Goal: Book appointment/travel/reservation

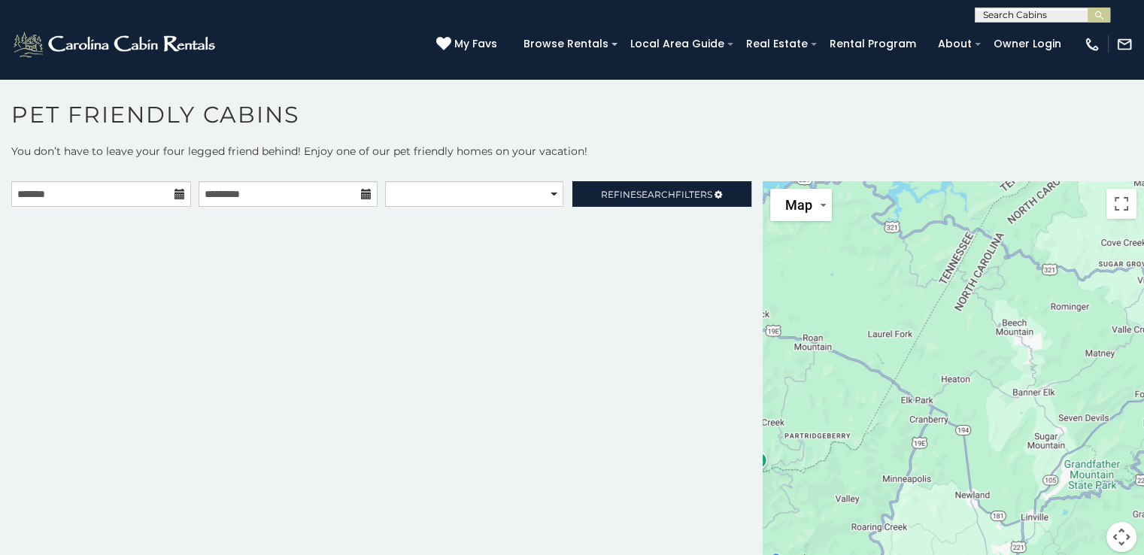
click at [177, 194] on icon at bounding box center [179, 194] width 11 height 11
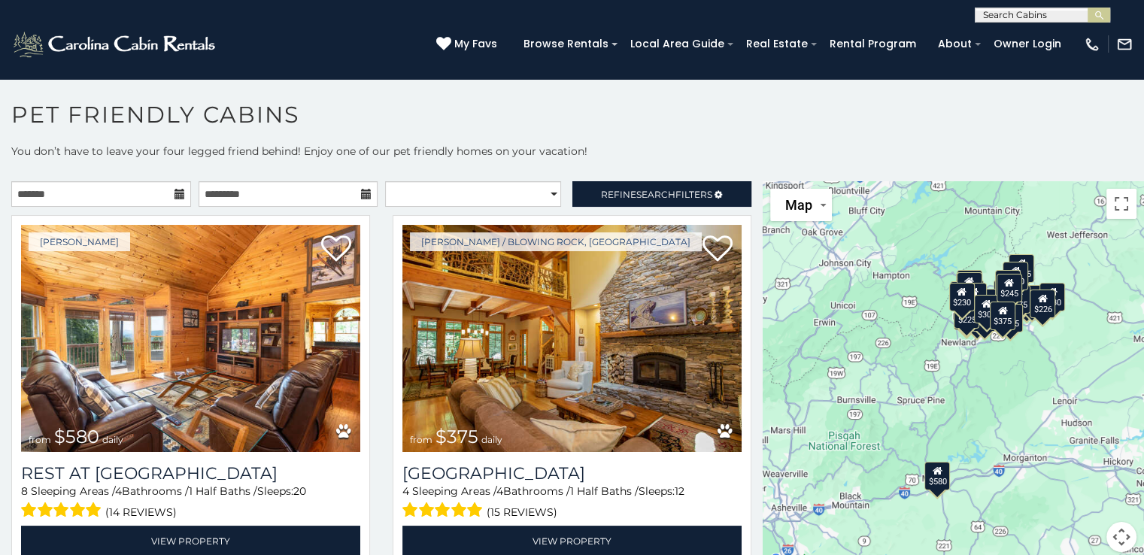
click at [177, 193] on icon at bounding box center [179, 194] width 11 height 11
click at [175, 192] on icon at bounding box center [179, 194] width 11 height 11
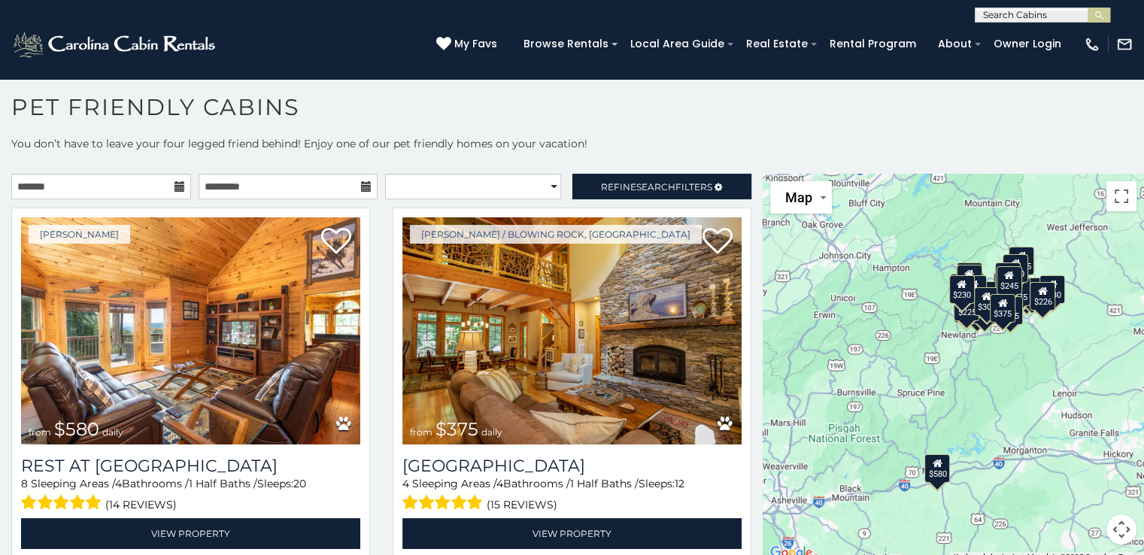
click at [177, 186] on icon at bounding box center [179, 186] width 11 height 11
click at [174, 181] on icon at bounding box center [179, 186] width 11 height 11
click at [69, 179] on input "text" at bounding box center [101, 187] width 180 height 26
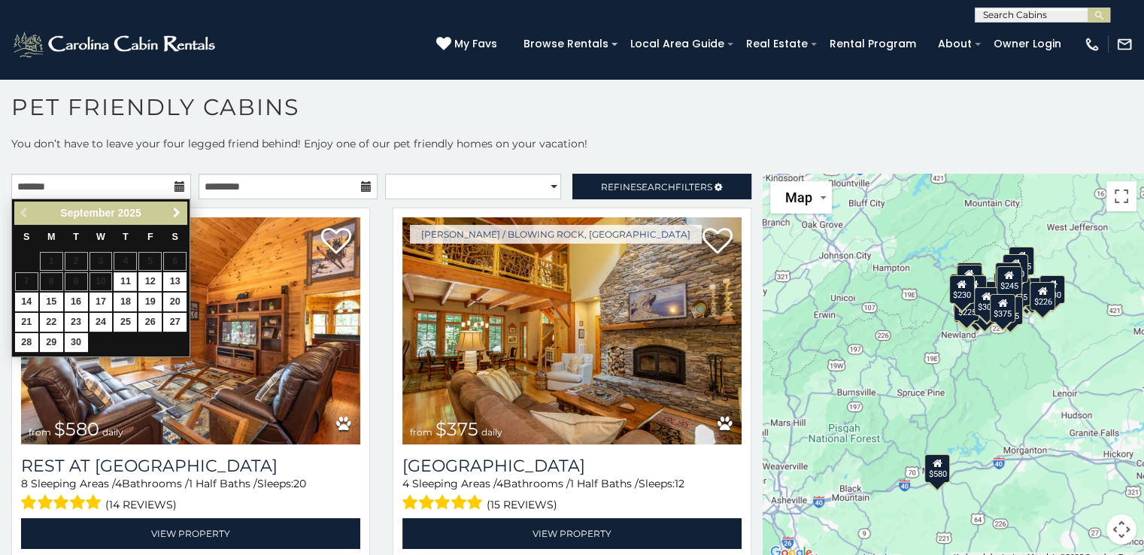
click at [175, 211] on span "Next" at bounding box center [177, 213] width 12 height 12
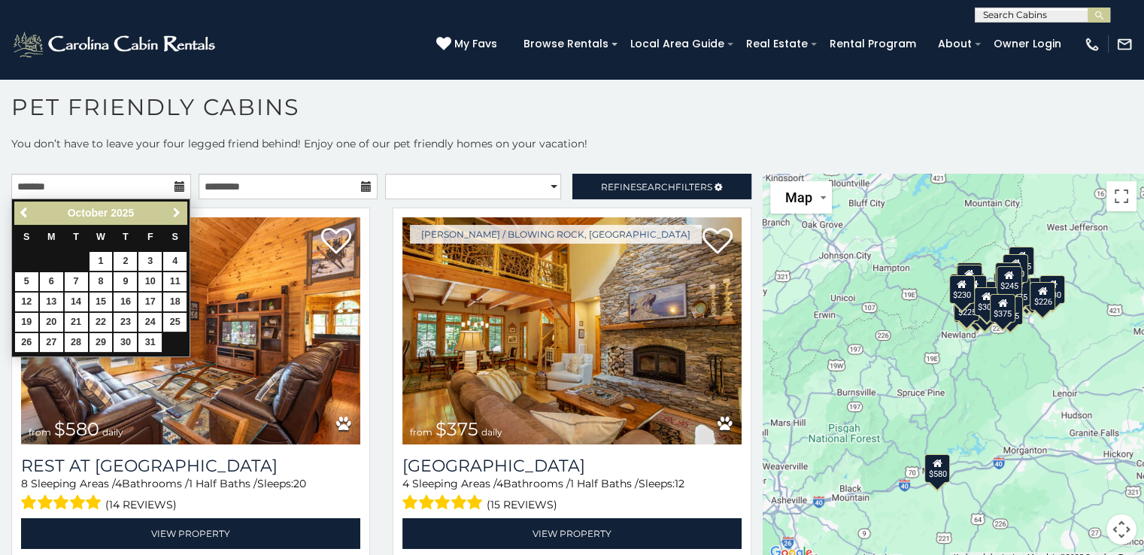
click at [175, 211] on span "Next" at bounding box center [177, 213] width 12 height 12
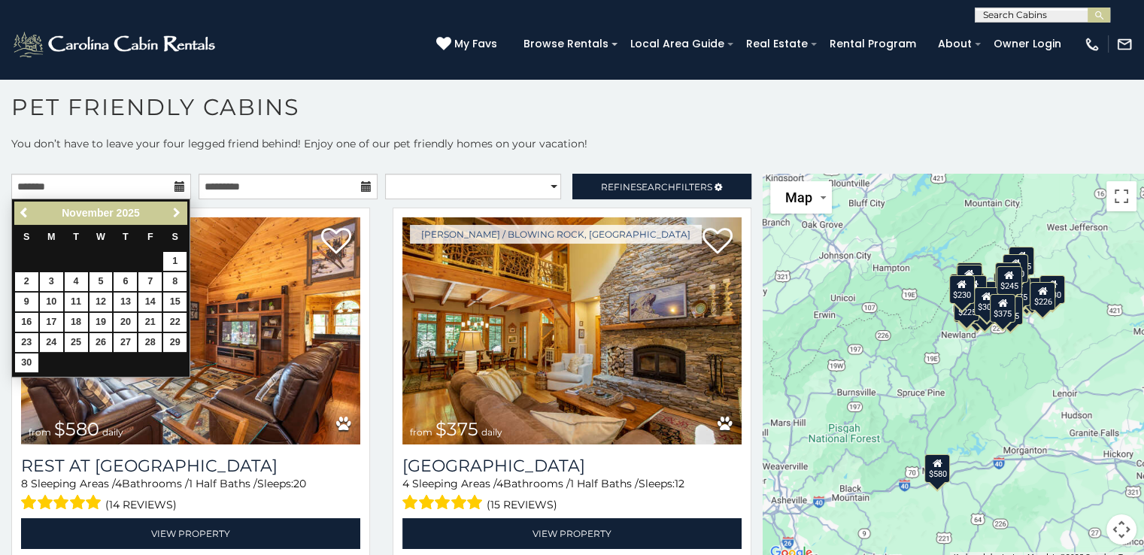
click at [175, 211] on span "Next" at bounding box center [177, 213] width 12 height 12
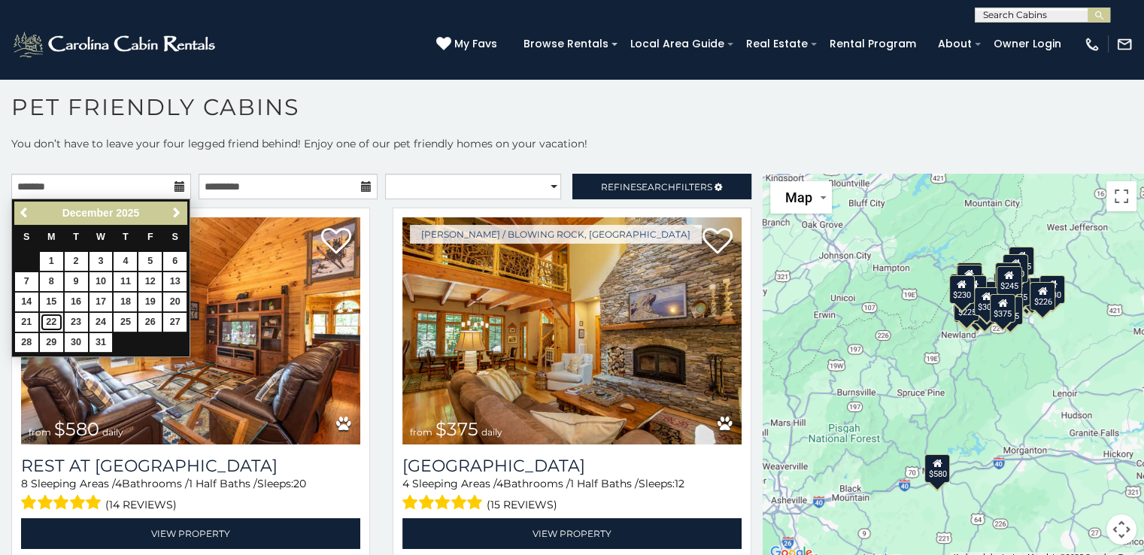
click at [53, 317] on link "22" at bounding box center [51, 322] width 23 height 19
type input "**********"
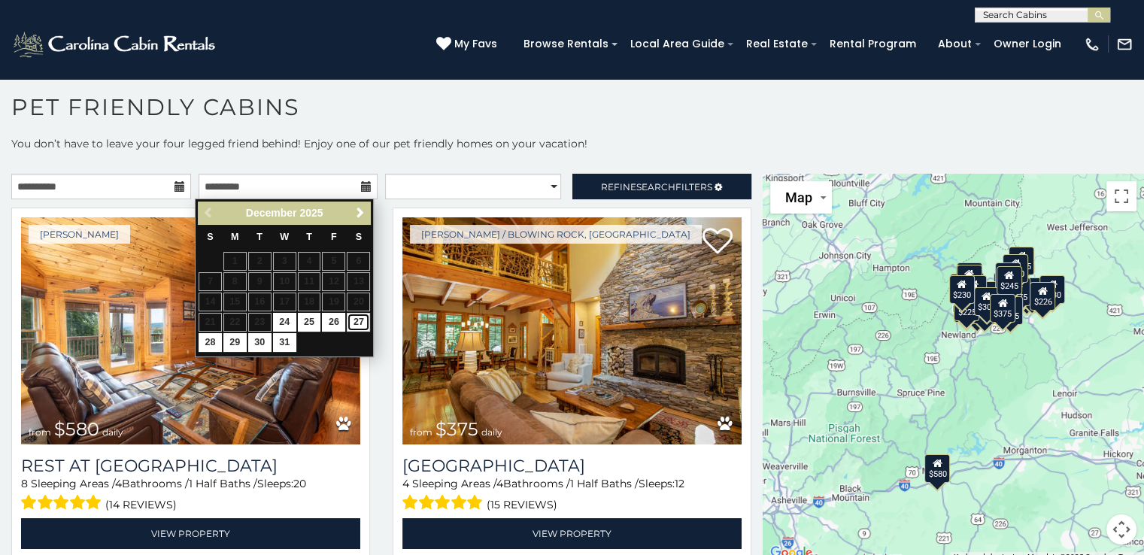
click at [360, 319] on link "27" at bounding box center [358, 322] width 23 height 19
type input "**********"
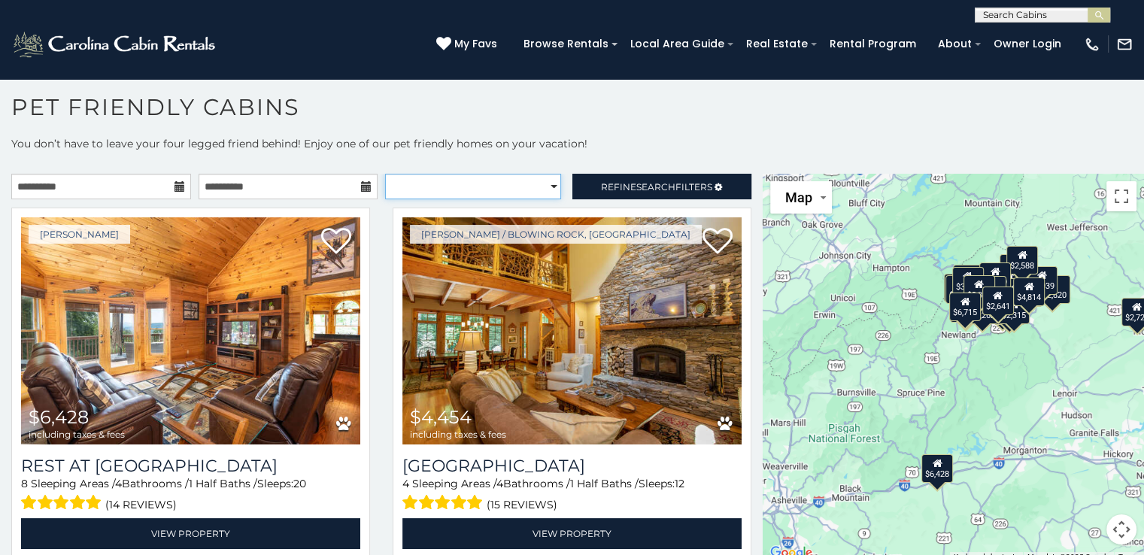
click at [537, 186] on select "**********" at bounding box center [473, 187] width 176 height 26
click at [635, 121] on h1 "Pet Friendly Cabins" at bounding box center [572, 114] width 1144 height 43
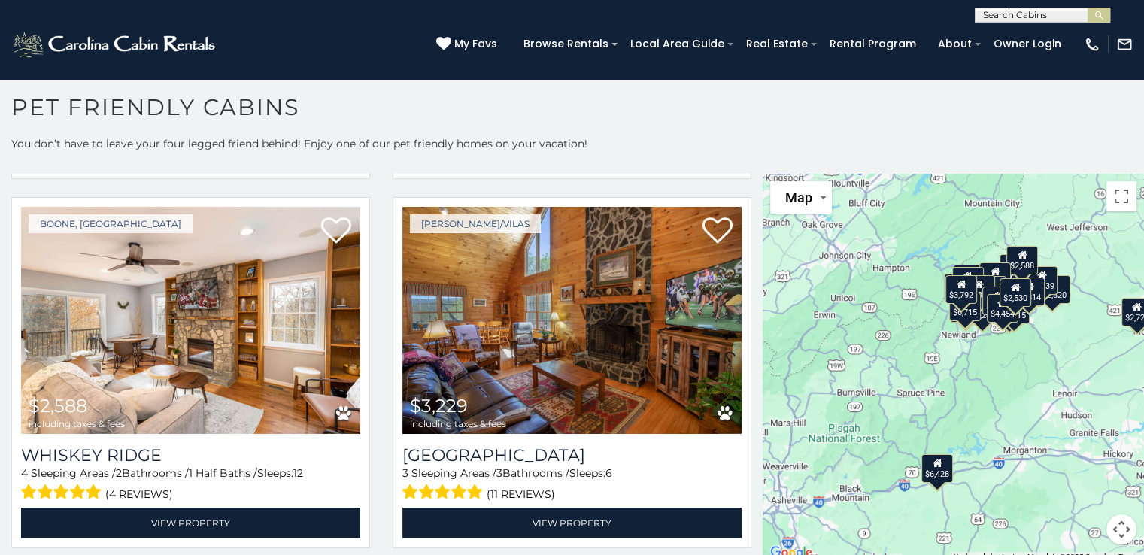
scroll to position [3282, 0]
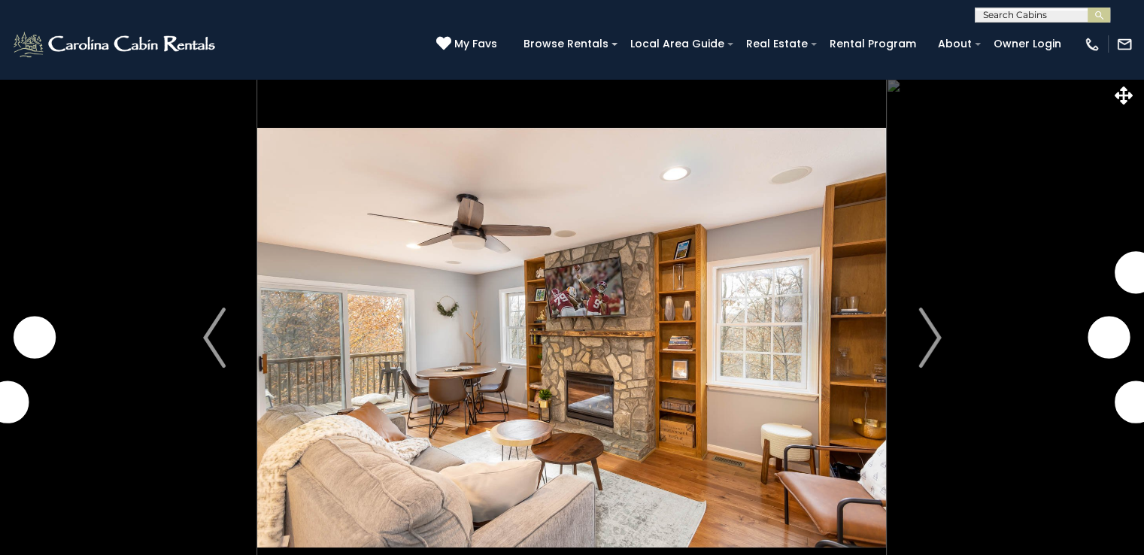
click at [930, 326] on img "Next" at bounding box center [929, 338] width 23 height 60
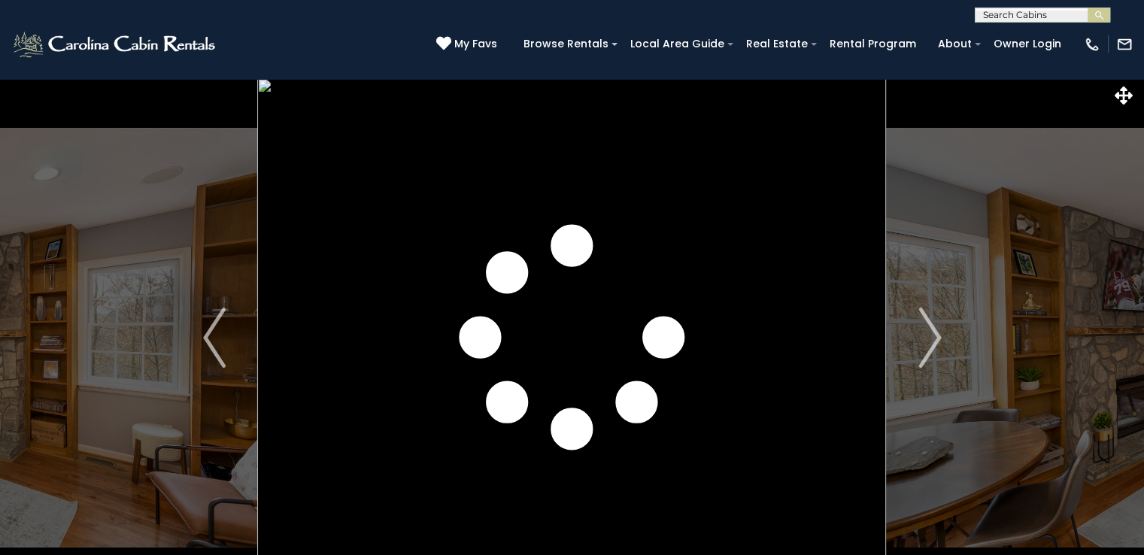
click at [930, 326] on img "Next" at bounding box center [929, 338] width 23 height 60
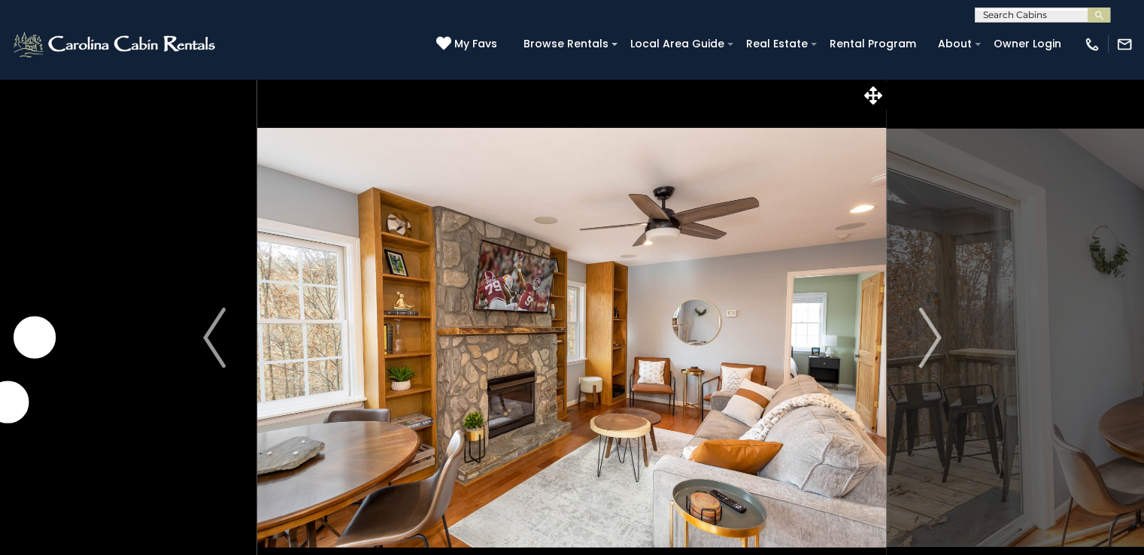
click at [930, 326] on img "Next" at bounding box center [929, 338] width 23 height 60
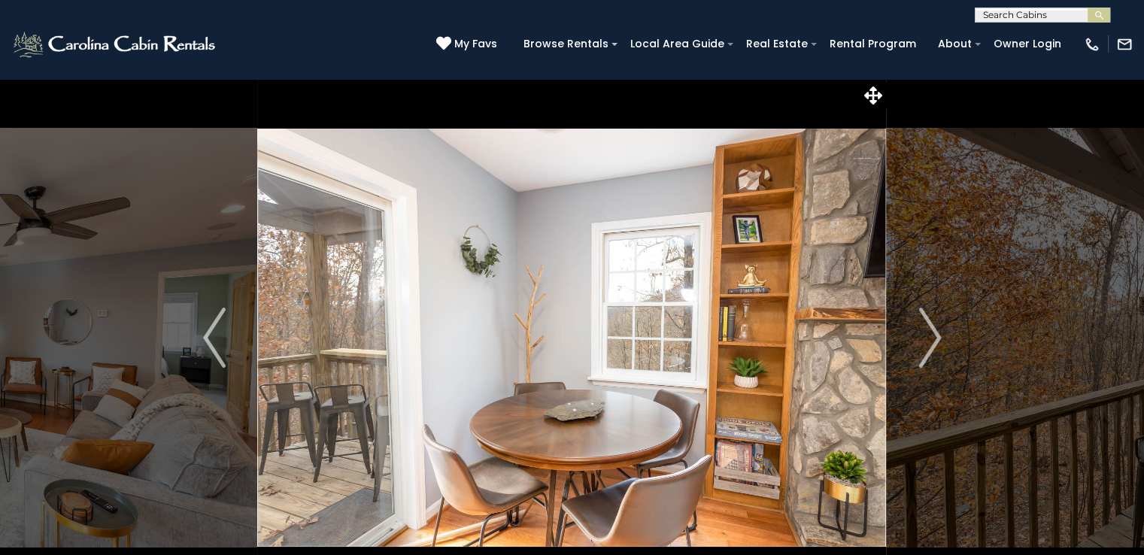
click at [930, 326] on img "Next" at bounding box center [929, 338] width 23 height 60
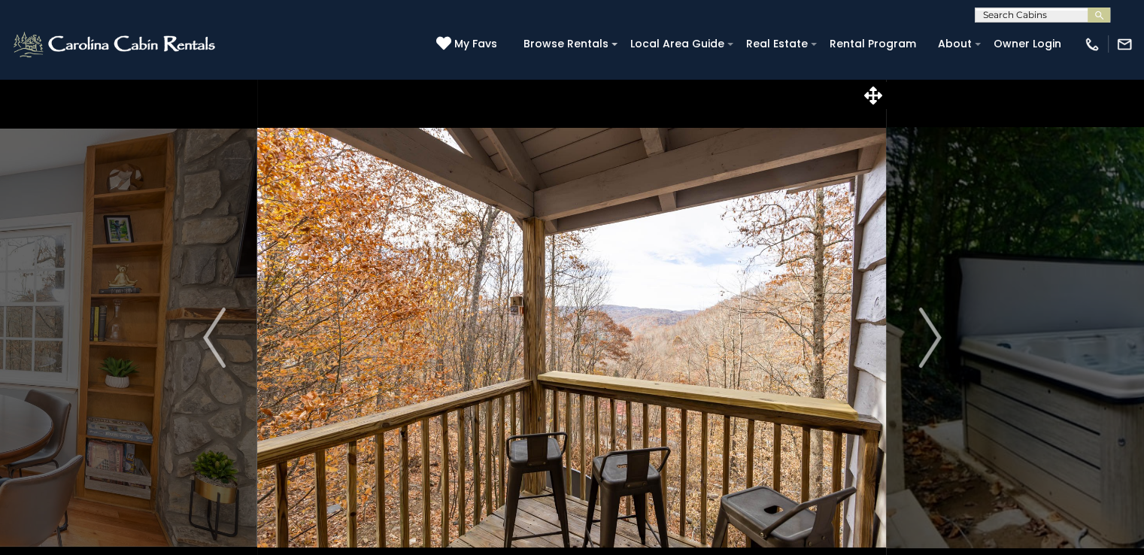
click at [930, 326] on img "Next" at bounding box center [929, 338] width 23 height 60
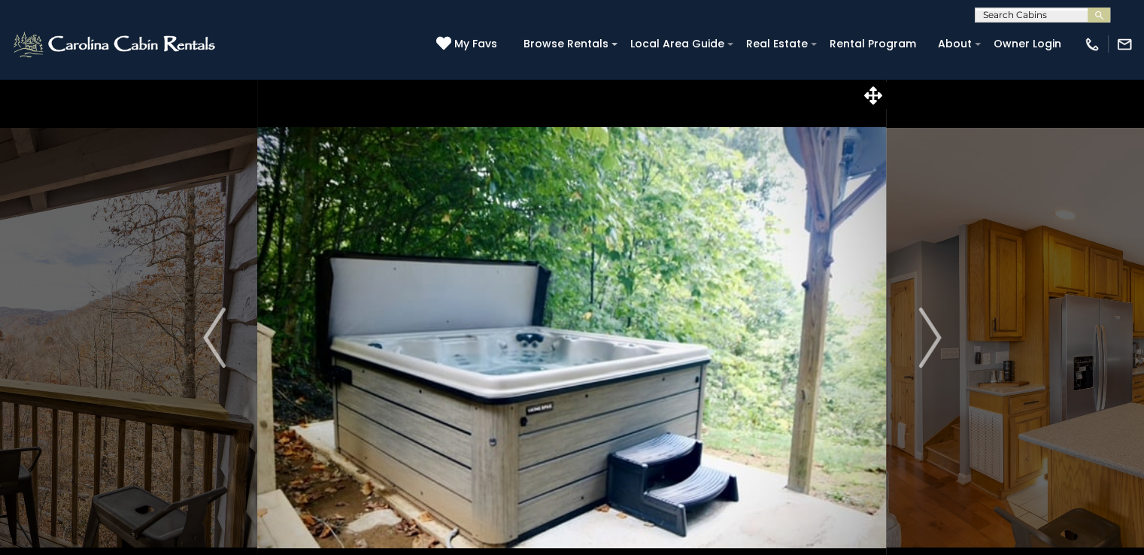
click at [930, 326] on img "Next" at bounding box center [929, 338] width 23 height 60
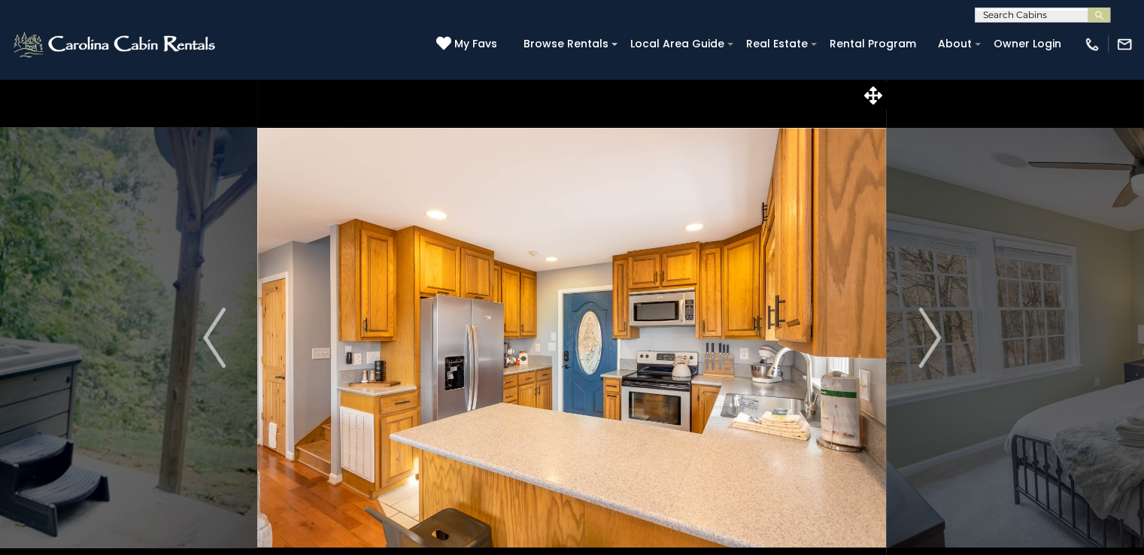
click at [930, 326] on img "Next" at bounding box center [929, 338] width 23 height 60
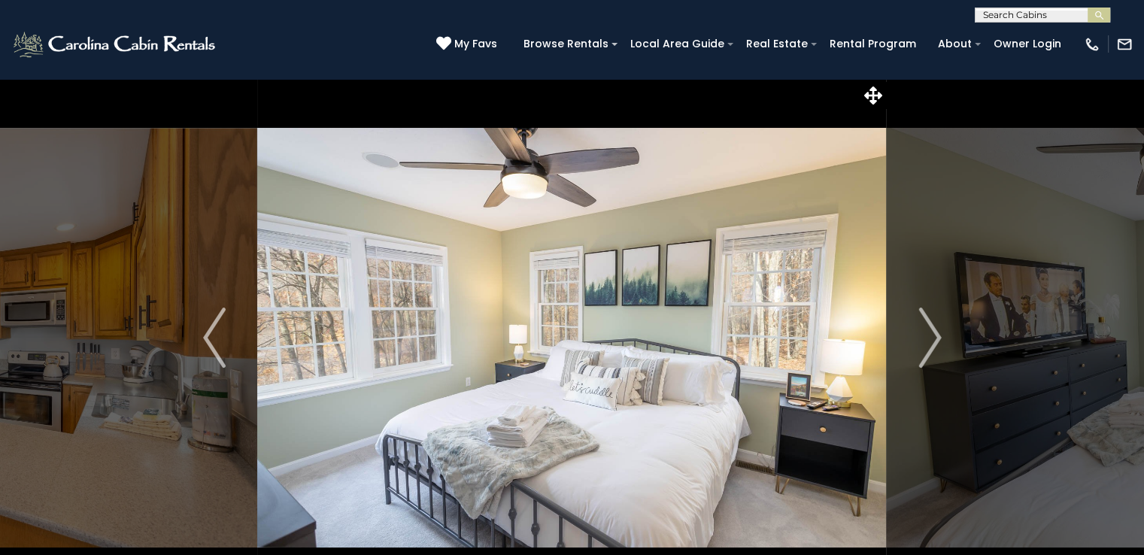
click at [930, 326] on img "Next" at bounding box center [929, 338] width 23 height 60
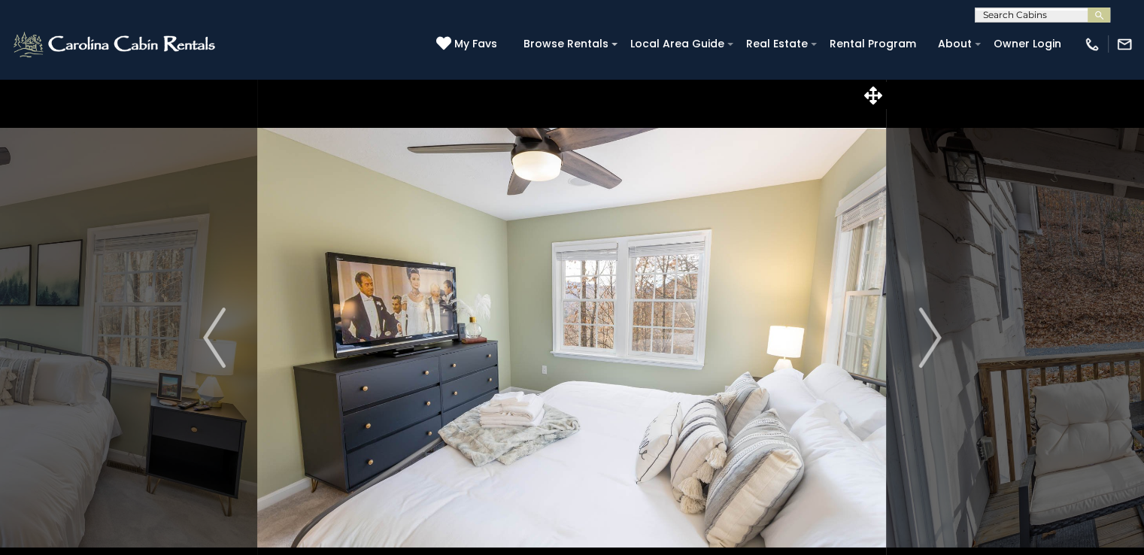
click at [930, 326] on img "Next" at bounding box center [929, 338] width 23 height 60
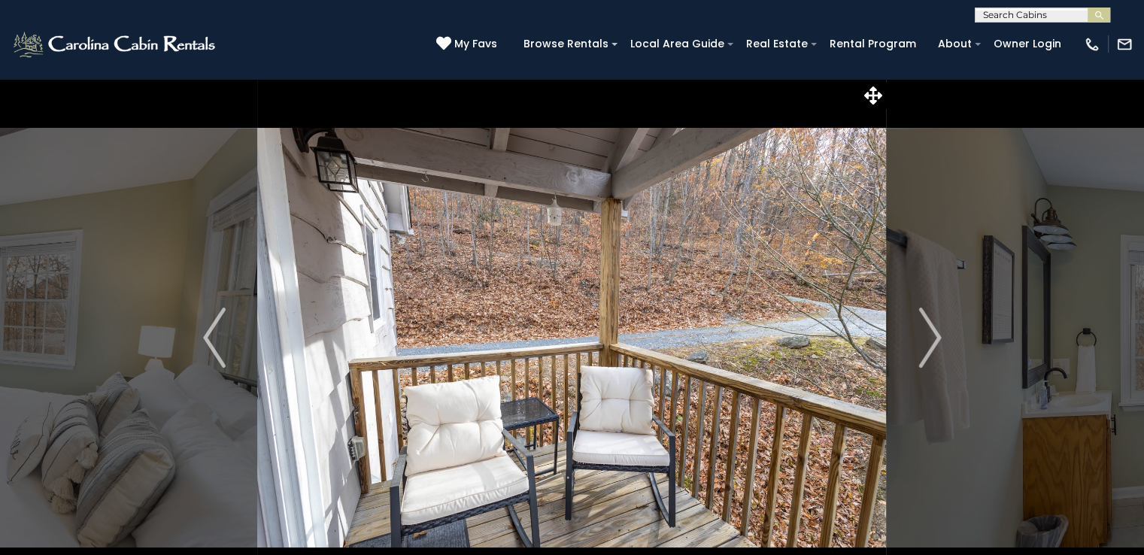
click at [930, 326] on img "Next" at bounding box center [929, 338] width 23 height 60
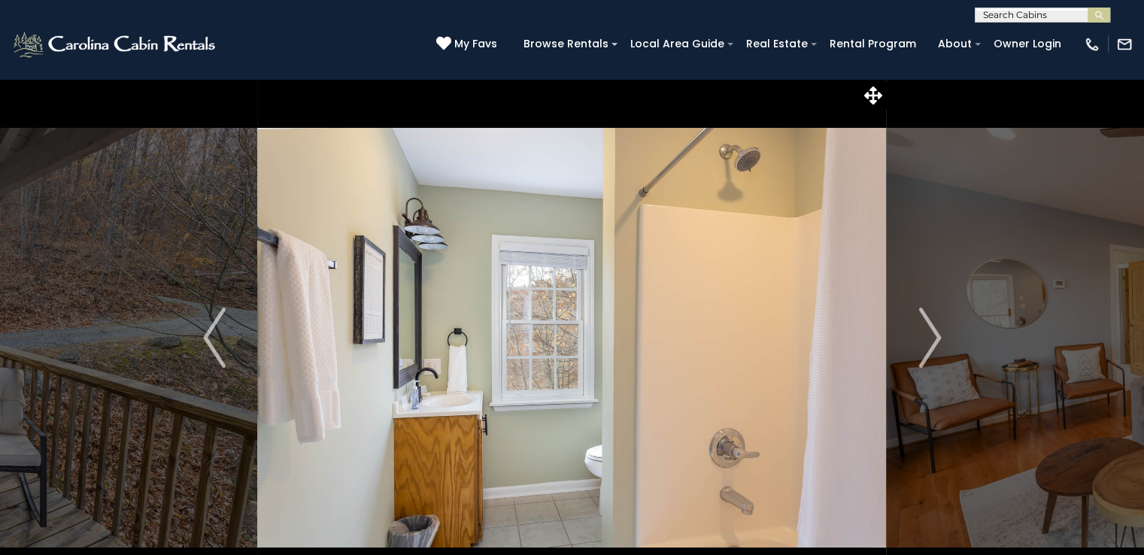
click at [930, 326] on img "Next" at bounding box center [929, 338] width 23 height 60
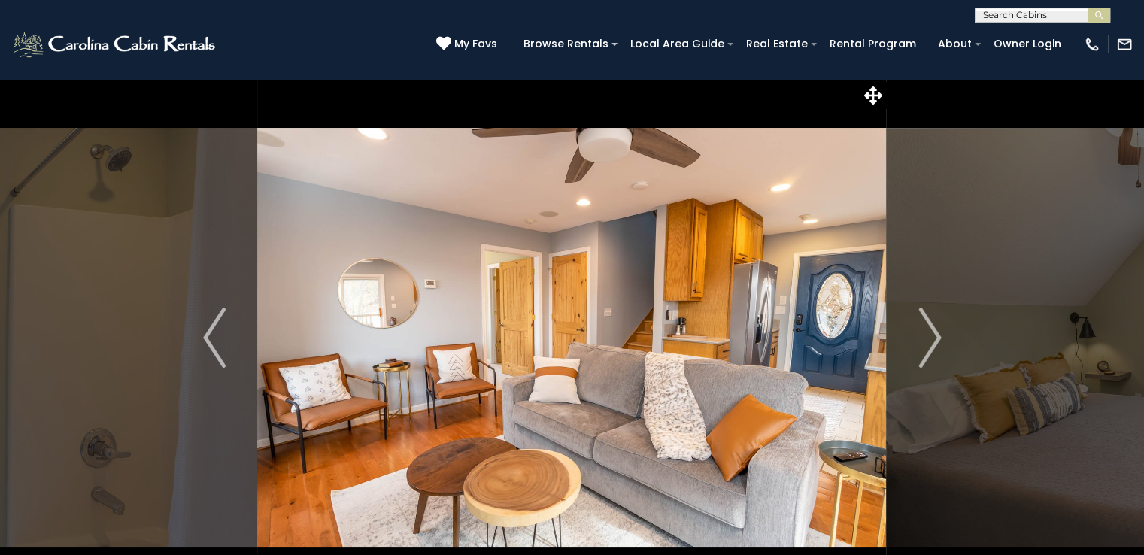
click at [930, 326] on img "Next" at bounding box center [929, 338] width 23 height 60
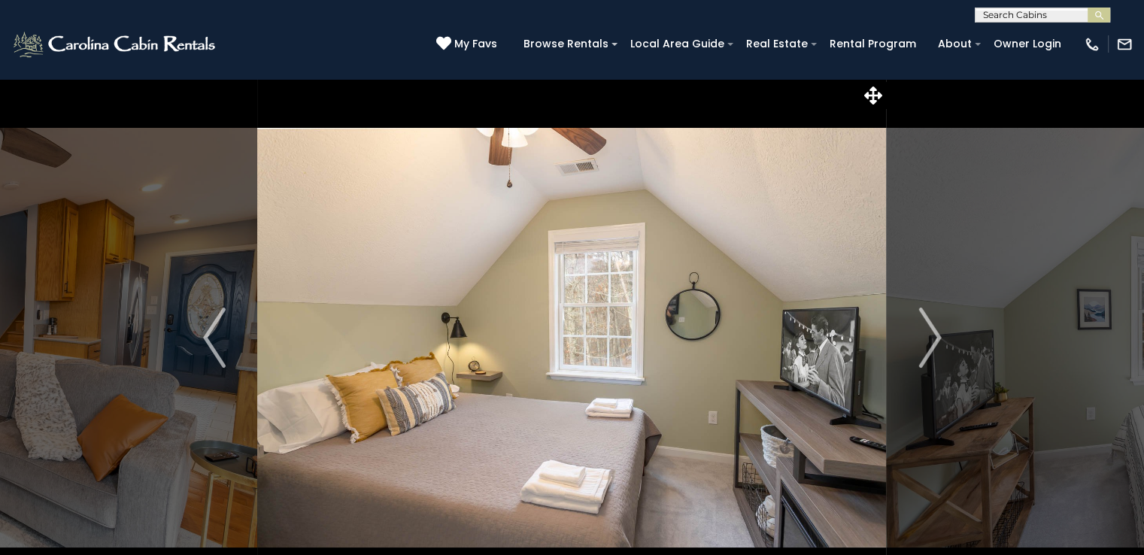
click at [930, 326] on img "Next" at bounding box center [929, 338] width 23 height 60
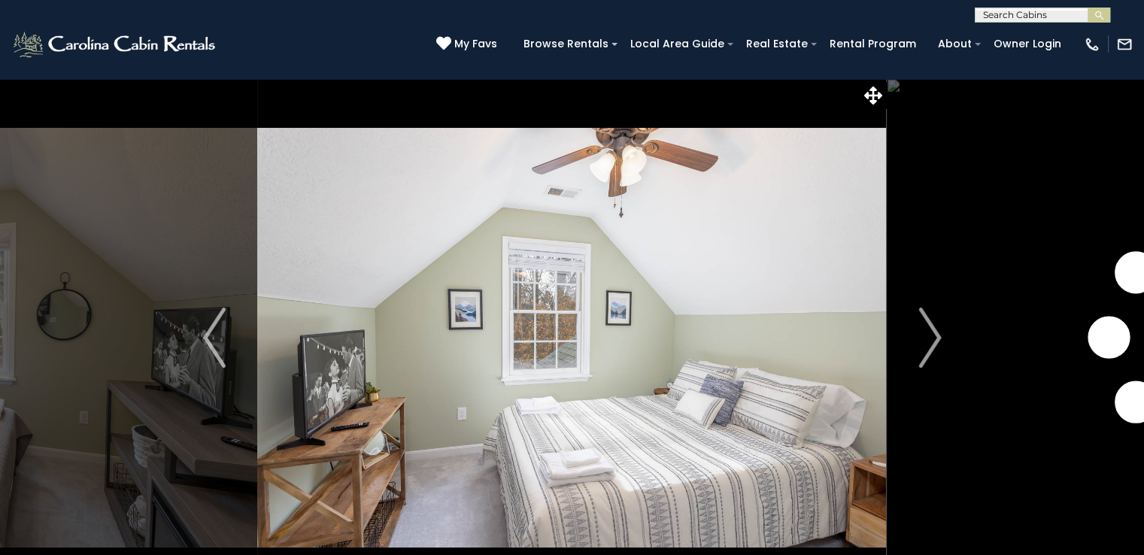
click at [930, 326] on img "Next" at bounding box center [929, 338] width 23 height 60
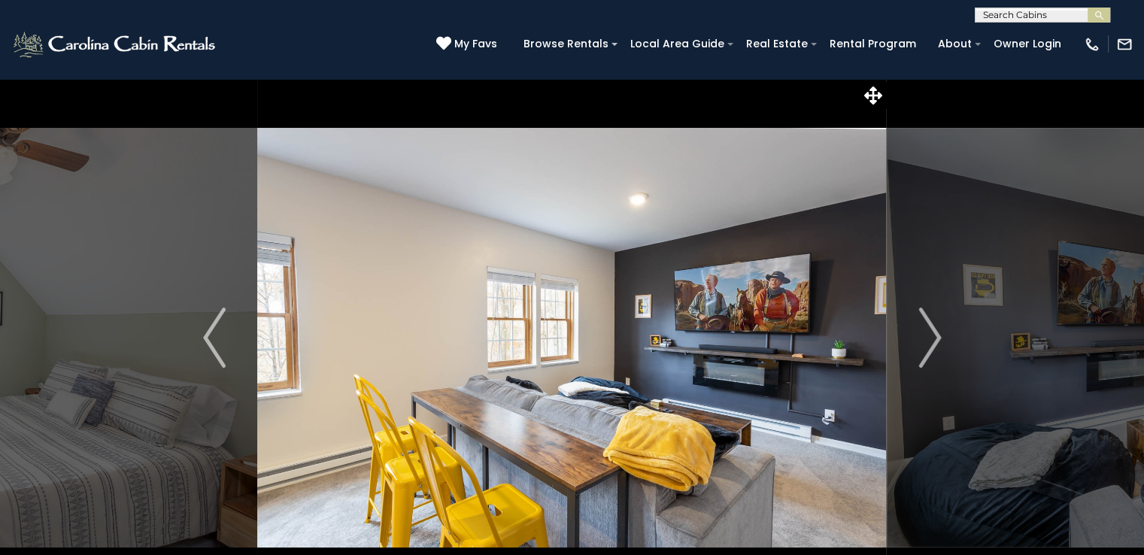
click at [930, 326] on img "Next" at bounding box center [929, 338] width 23 height 60
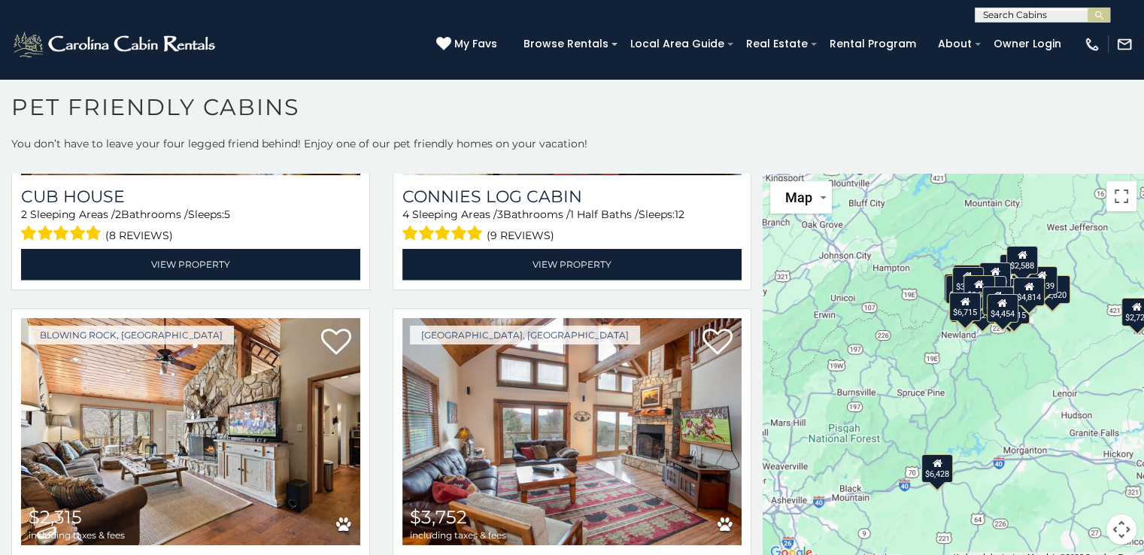
scroll to position [4386, 0]
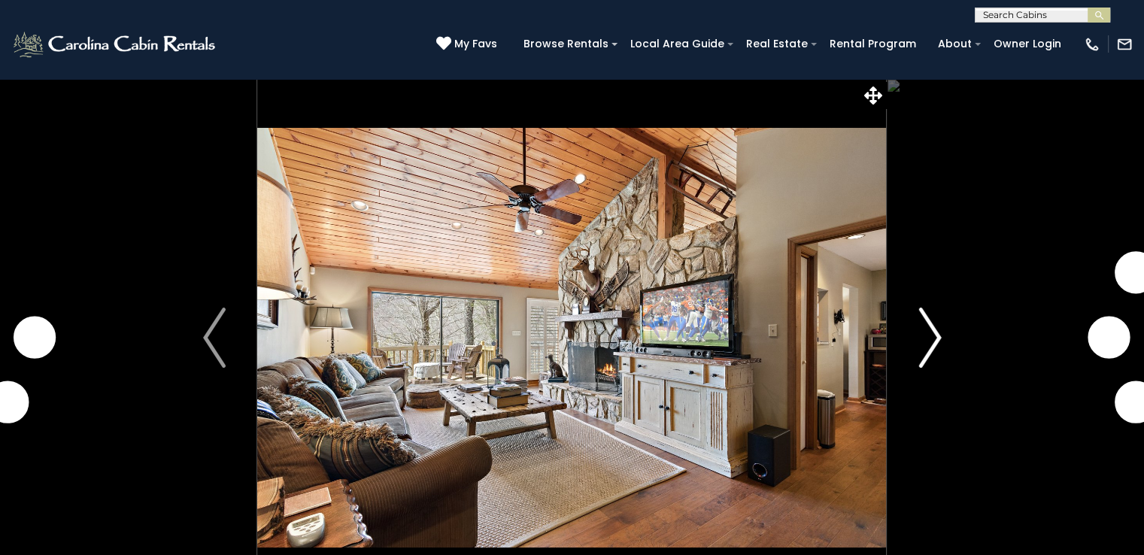
click at [929, 329] on img "Next" at bounding box center [929, 338] width 23 height 60
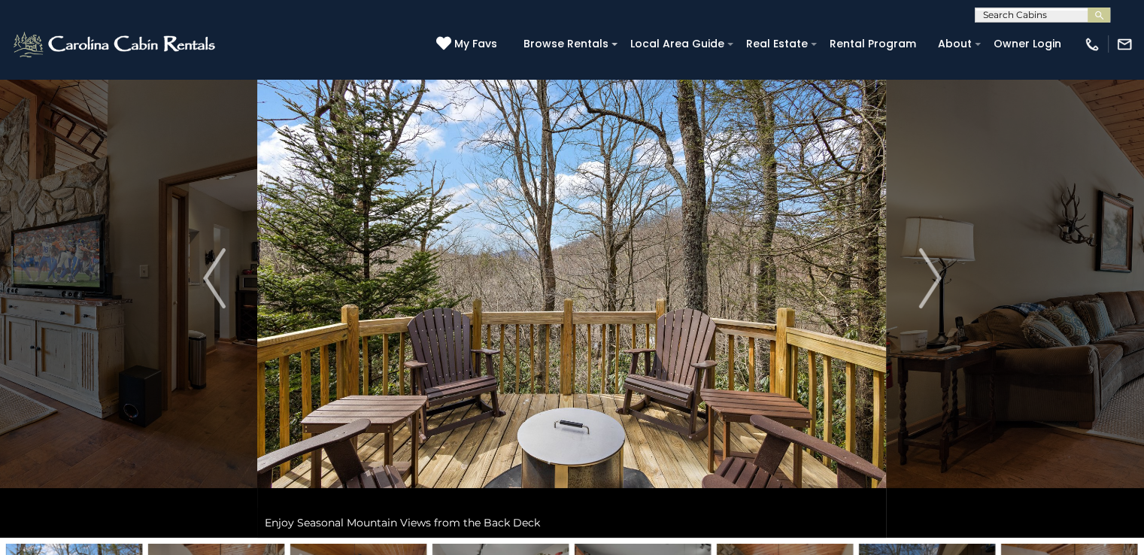
scroll to position [98, 0]
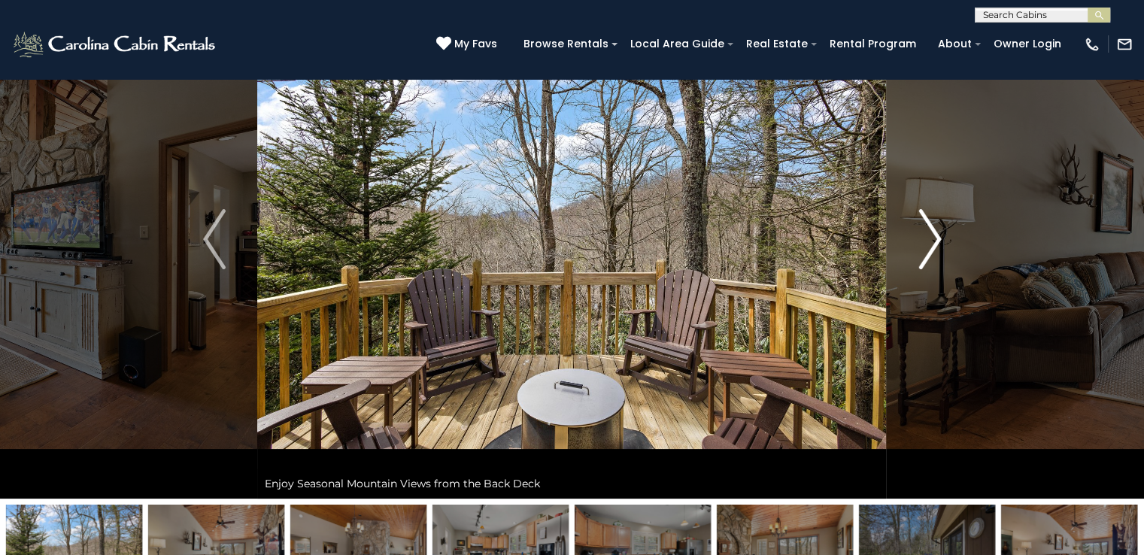
click at [925, 224] on img "Next" at bounding box center [929, 239] width 23 height 60
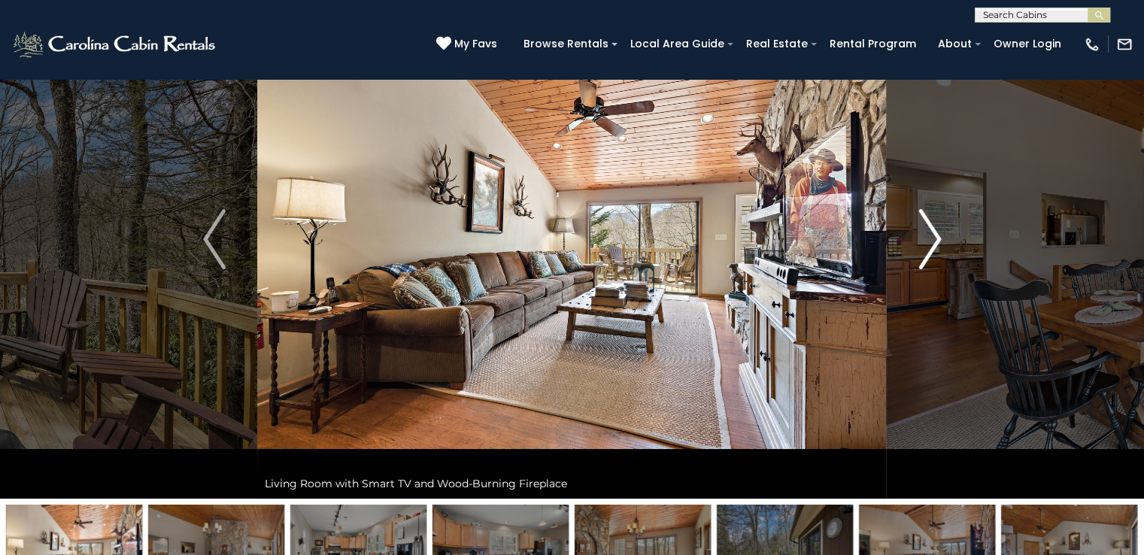
click at [926, 223] on img "Next" at bounding box center [929, 239] width 23 height 60
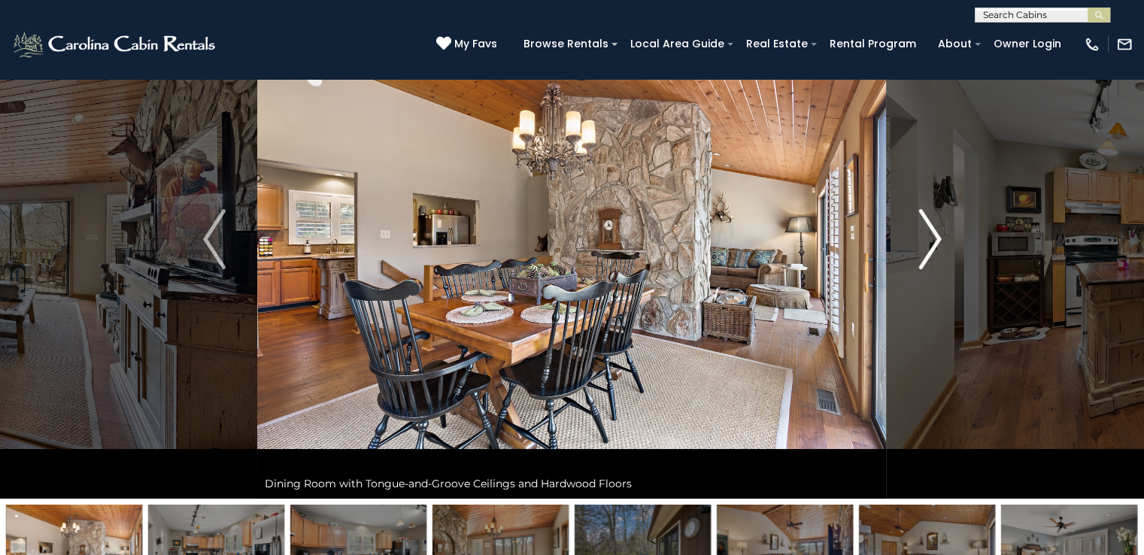
click at [926, 223] on img "Next" at bounding box center [929, 239] width 23 height 60
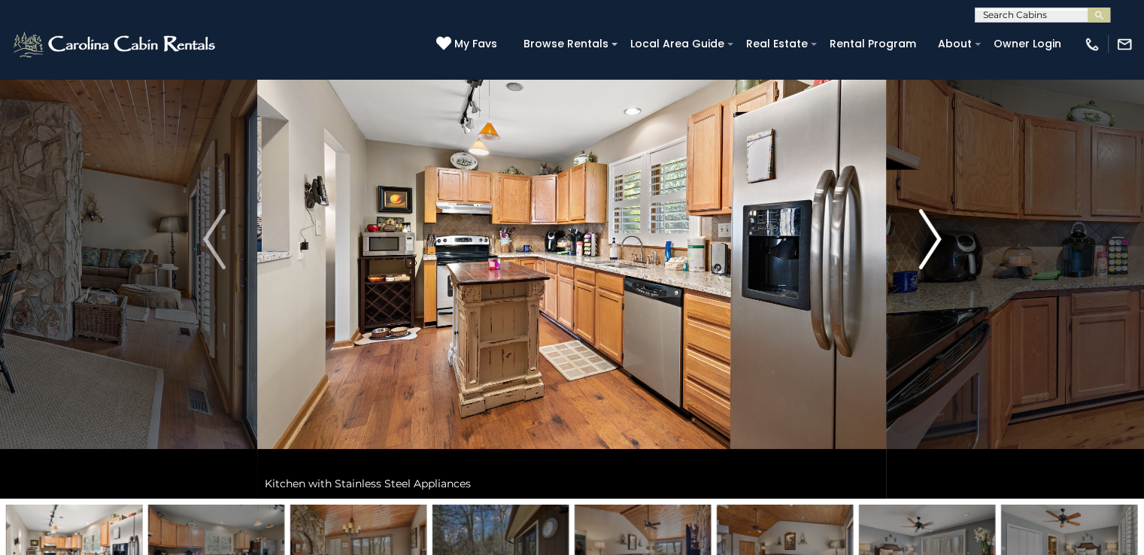
click at [926, 223] on img "Next" at bounding box center [929, 239] width 23 height 60
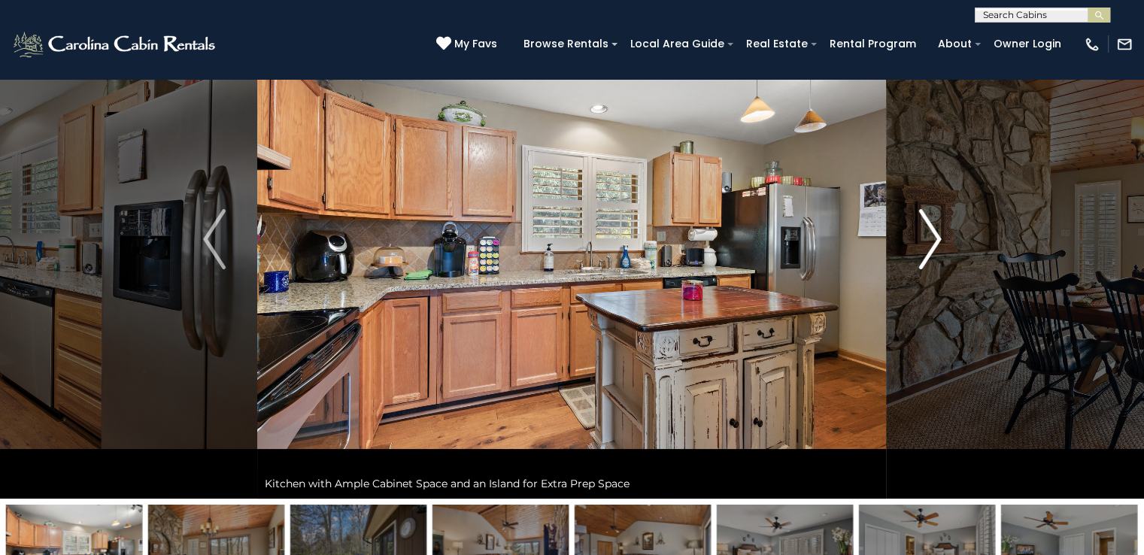
click at [926, 223] on img "Next" at bounding box center [929, 239] width 23 height 60
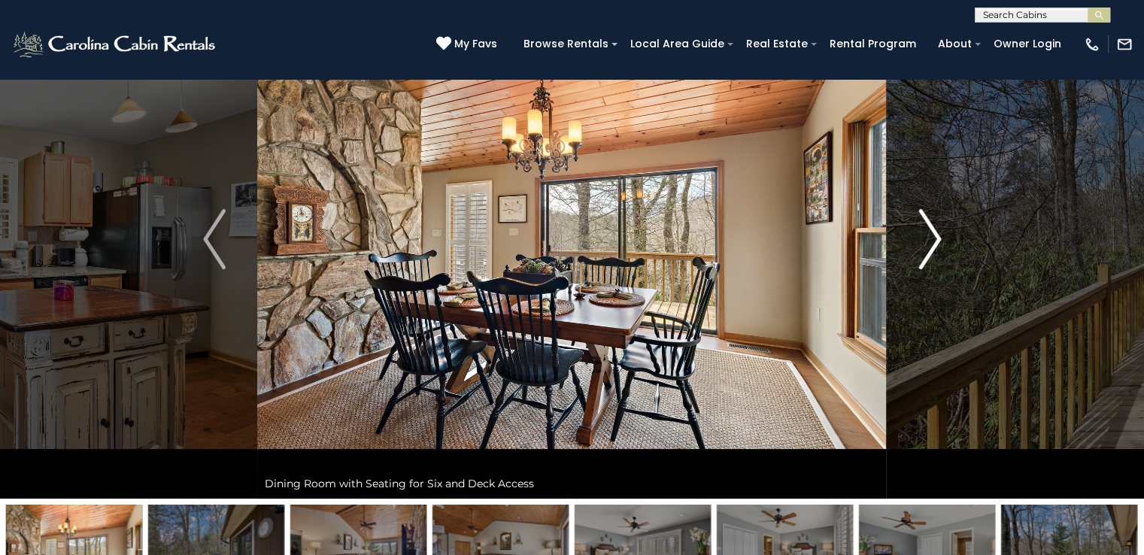
click at [926, 223] on img "Next" at bounding box center [929, 239] width 23 height 60
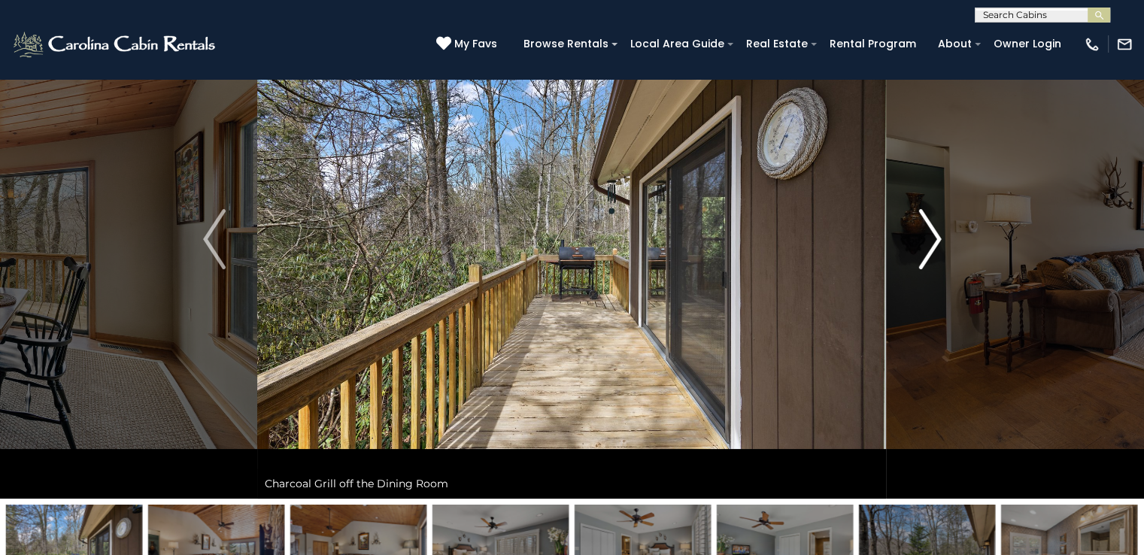
click at [926, 223] on img "Next" at bounding box center [929, 239] width 23 height 60
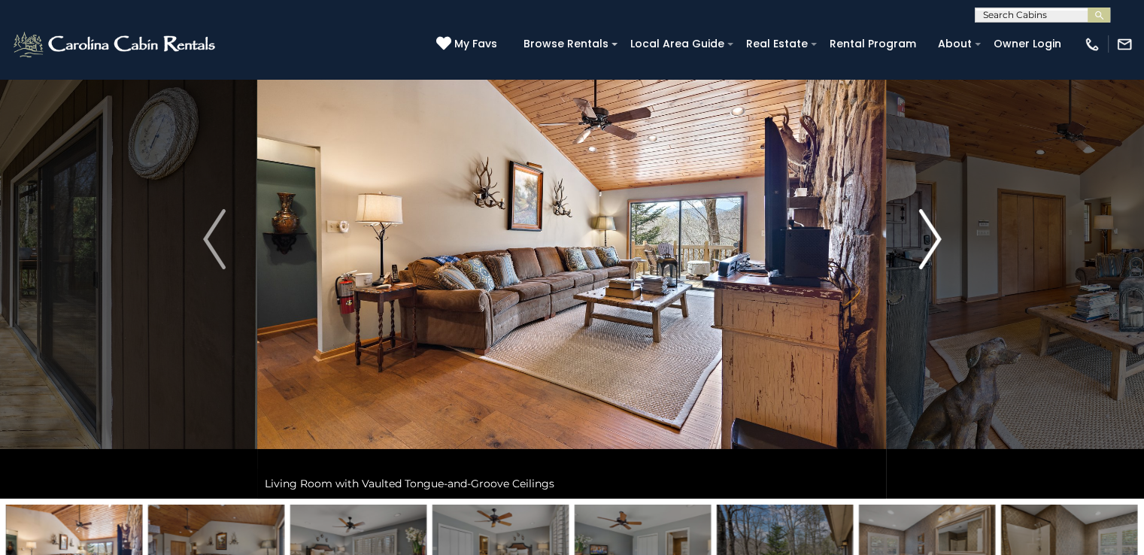
click at [926, 223] on img "Next" at bounding box center [929, 239] width 23 height 60
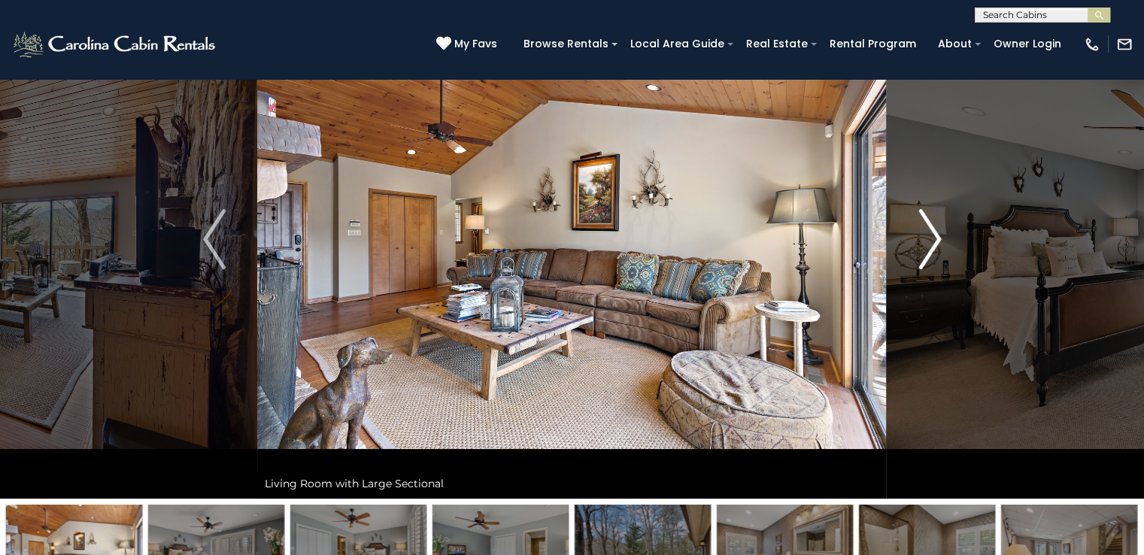
click at [926, 223] on img "Next" at bounding box center [929, 239] width 23 height 60
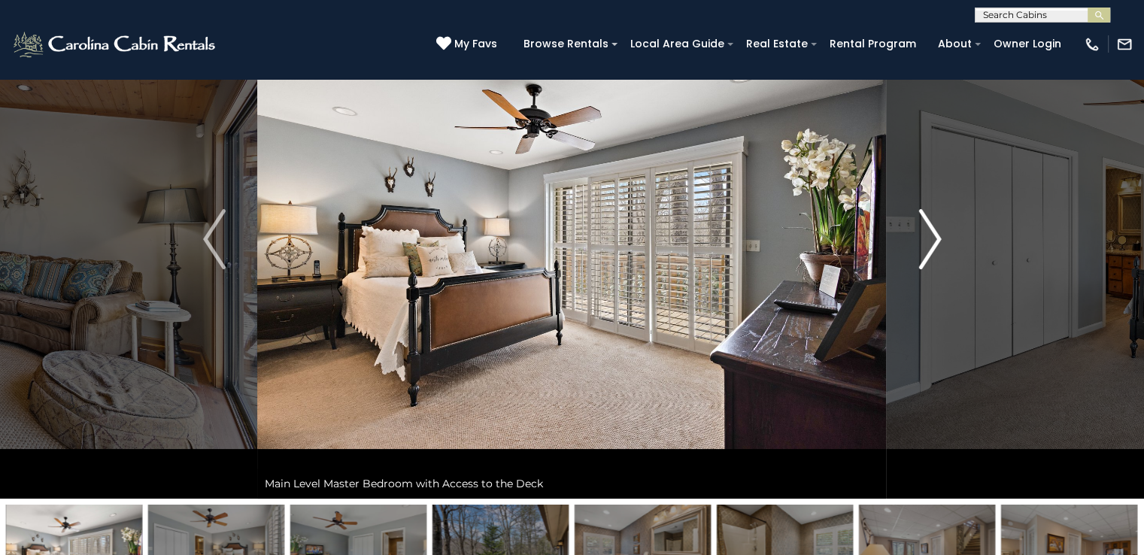
click at [926, 223] on img "Next" at bounding box center [929, 239] width 23 height 60
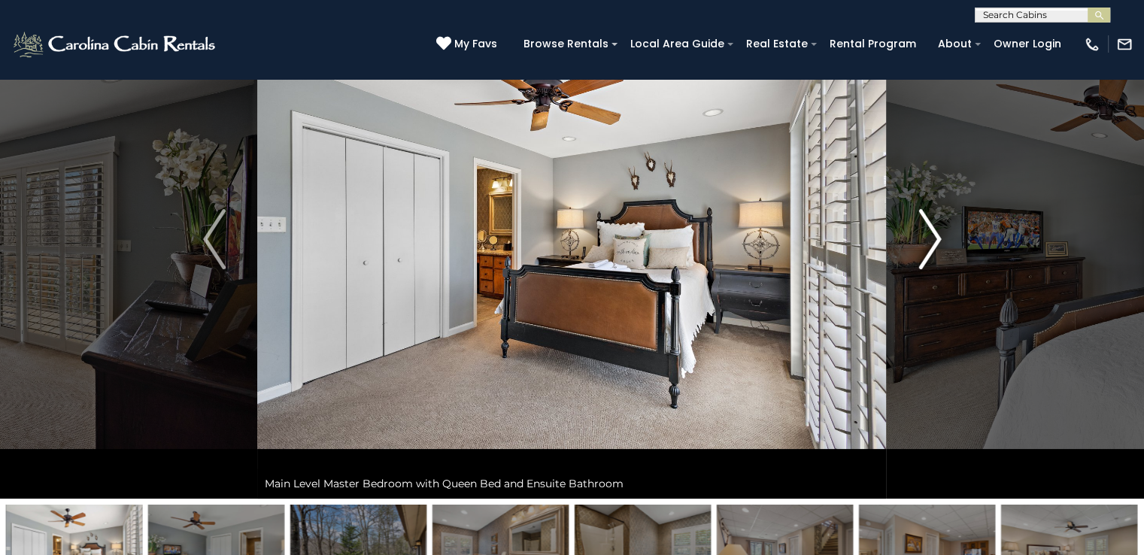
click at [926, 223] on img "Next" at bounding box center [929, 239] width 23 height 60
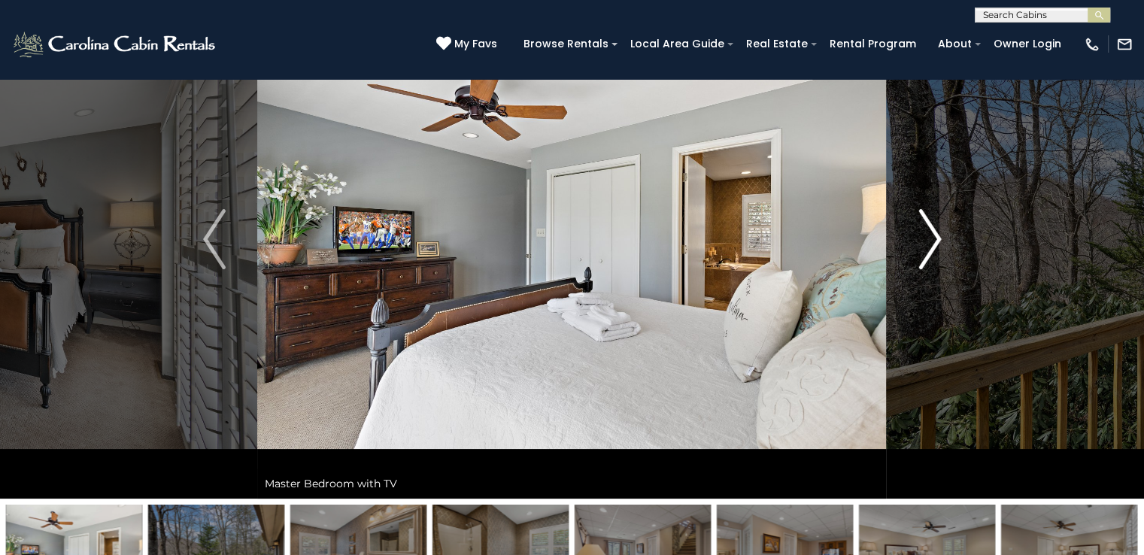
click at [926, 223] on img "Next" at bounding box center [929, 239] width 23 height 60
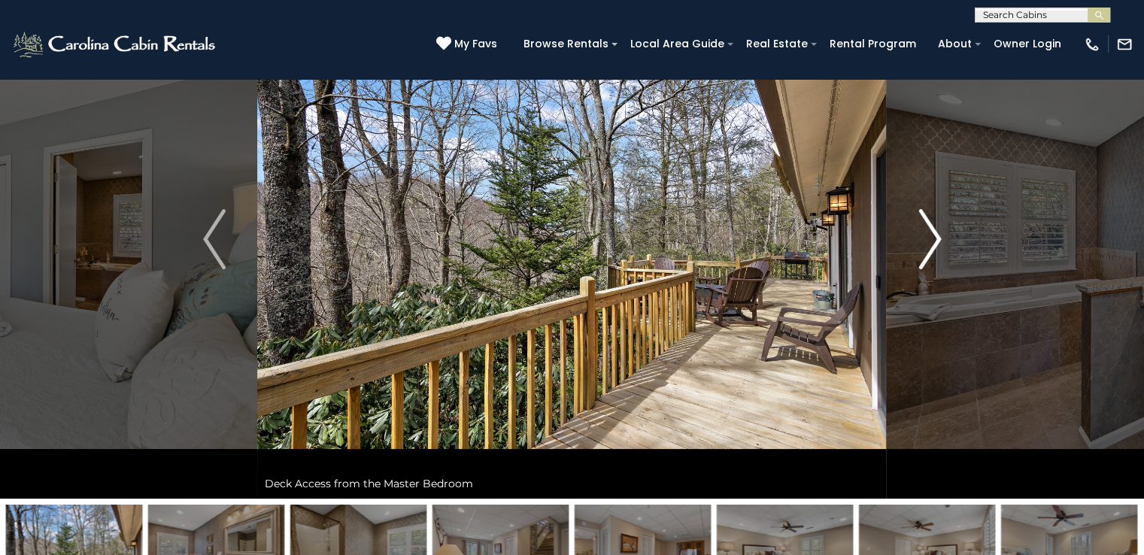
click at [926, 223] on img "Next" at bounding box center [929, 239] width 23 height 60
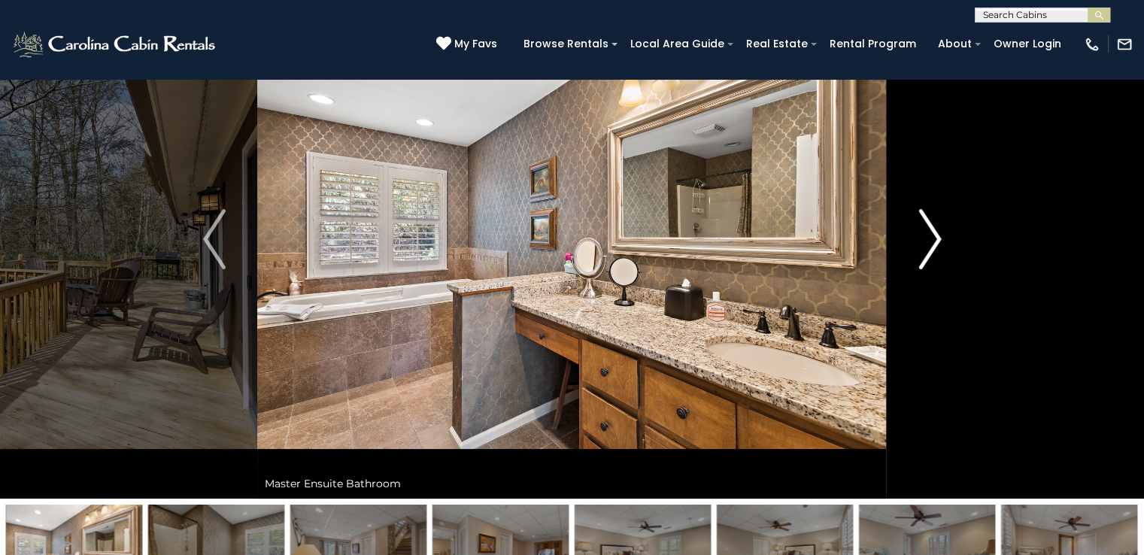
click at [926, 223] on img "Next" at bounding box center [929, 239] width 23 height 60
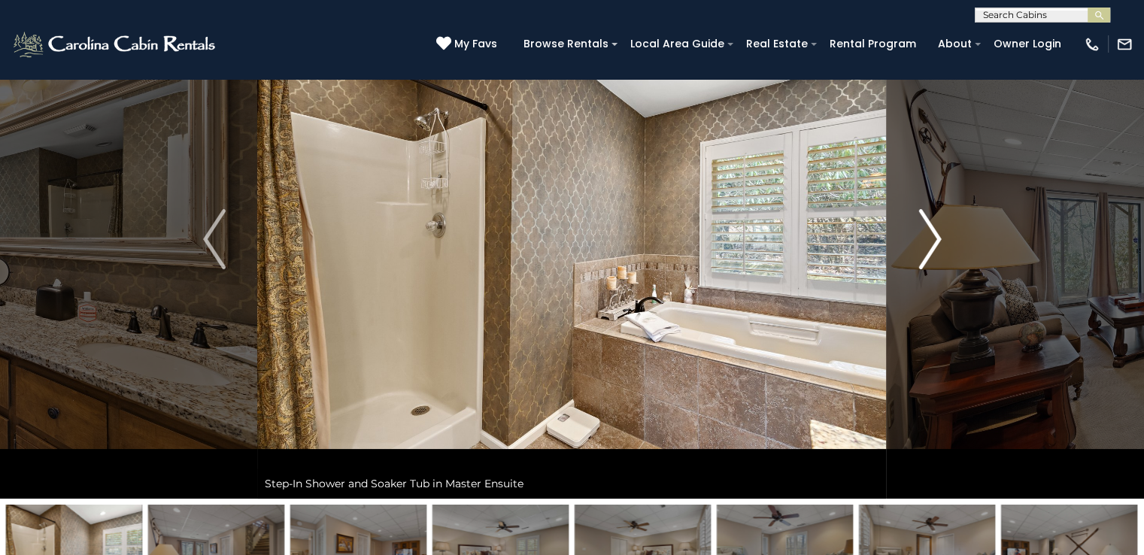
click at [926, 223] on img "Next" at bounding box center [929, 239] width 23 height 60
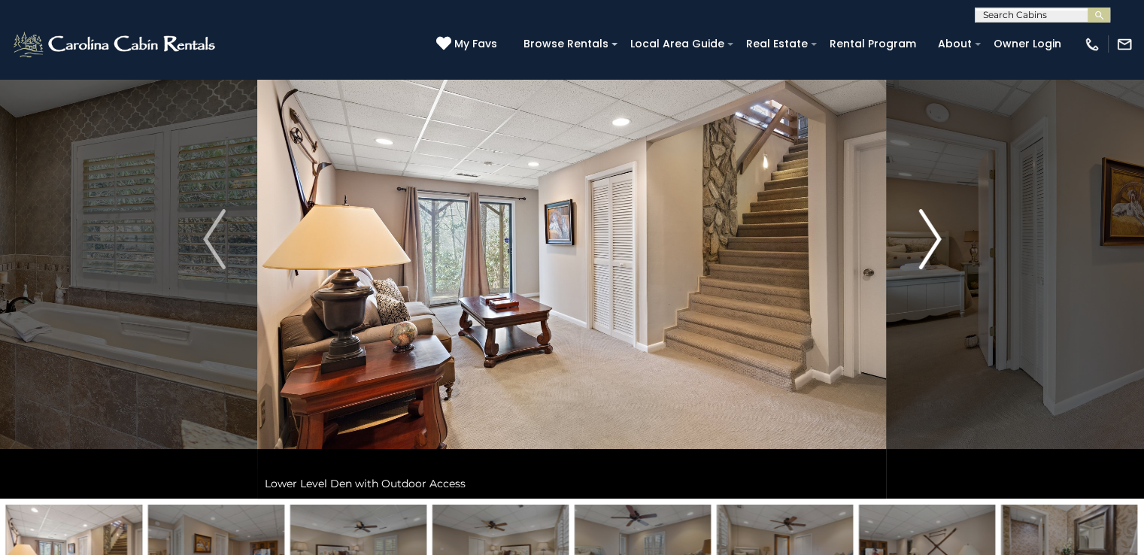
click at [926, 223] on img "Next" at bounding box center [929, 239] width 23 height 60
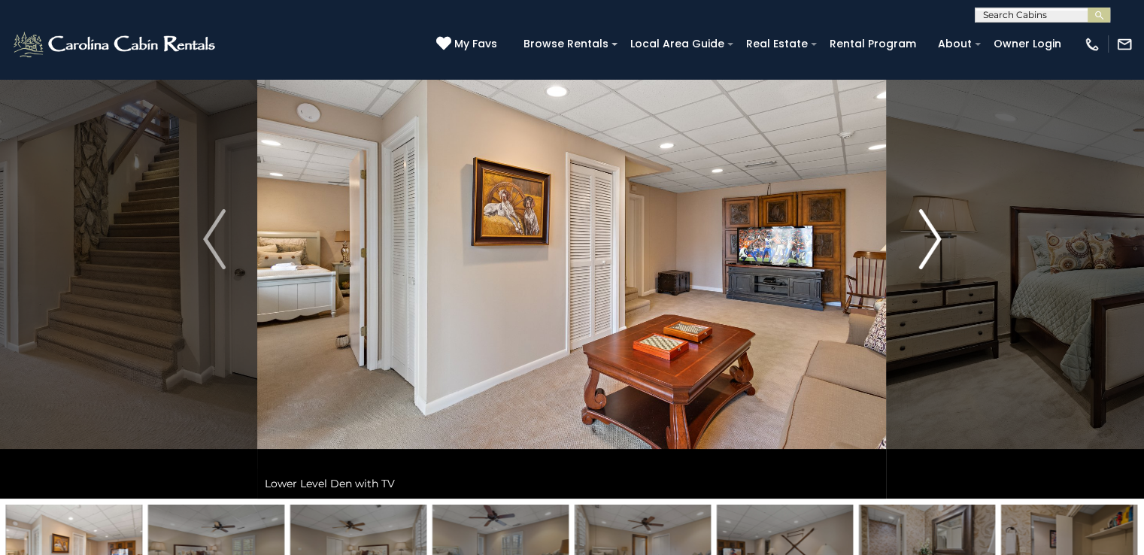
click at [926, 223] on img "Next" at bounding box center [929, 239] width 23 height 60
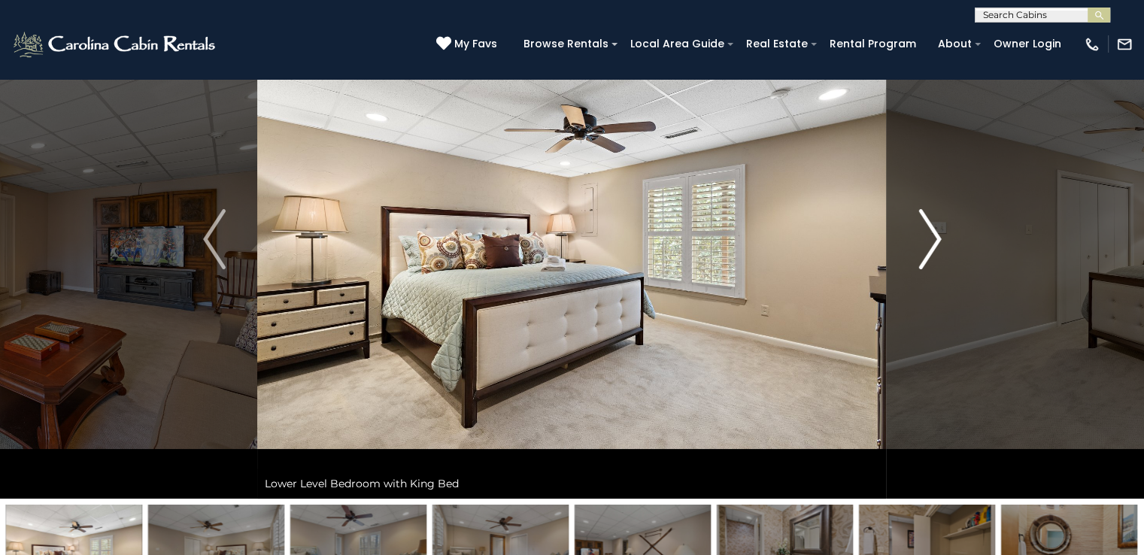
click at [926, 223] on img "Next" at bounding box center [929, 239] width 23 height 60
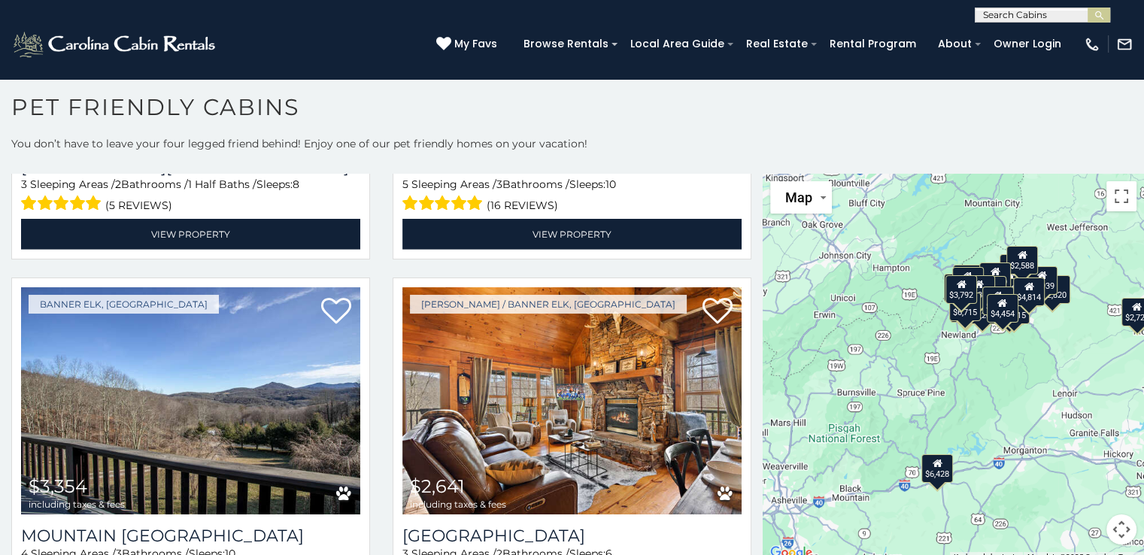
scroll to position [4741, 0]
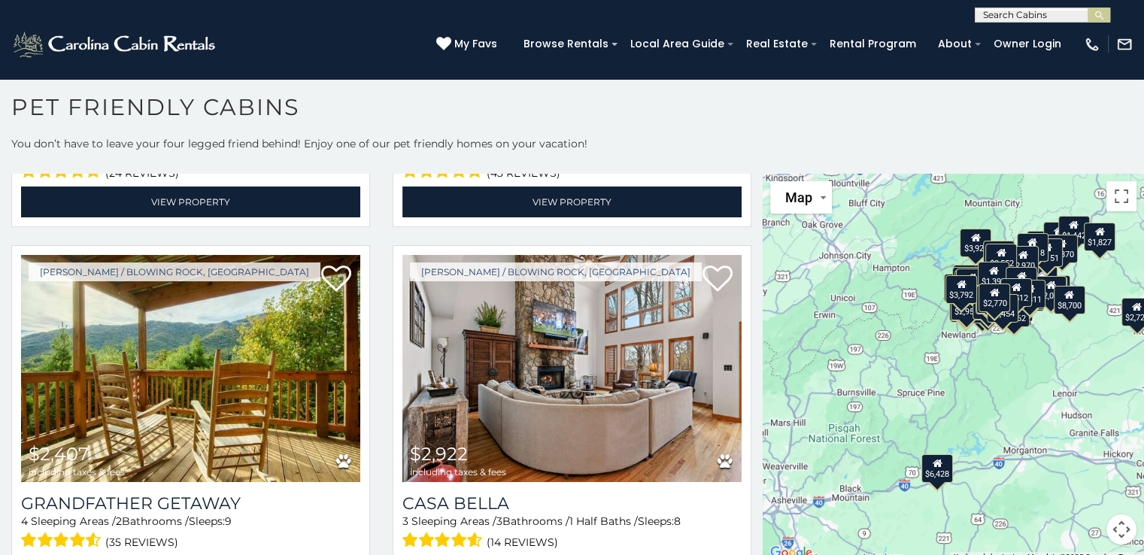
scroll to position [11017, 0]
